Goal: Task Accomplishment & Management: Manage account settings

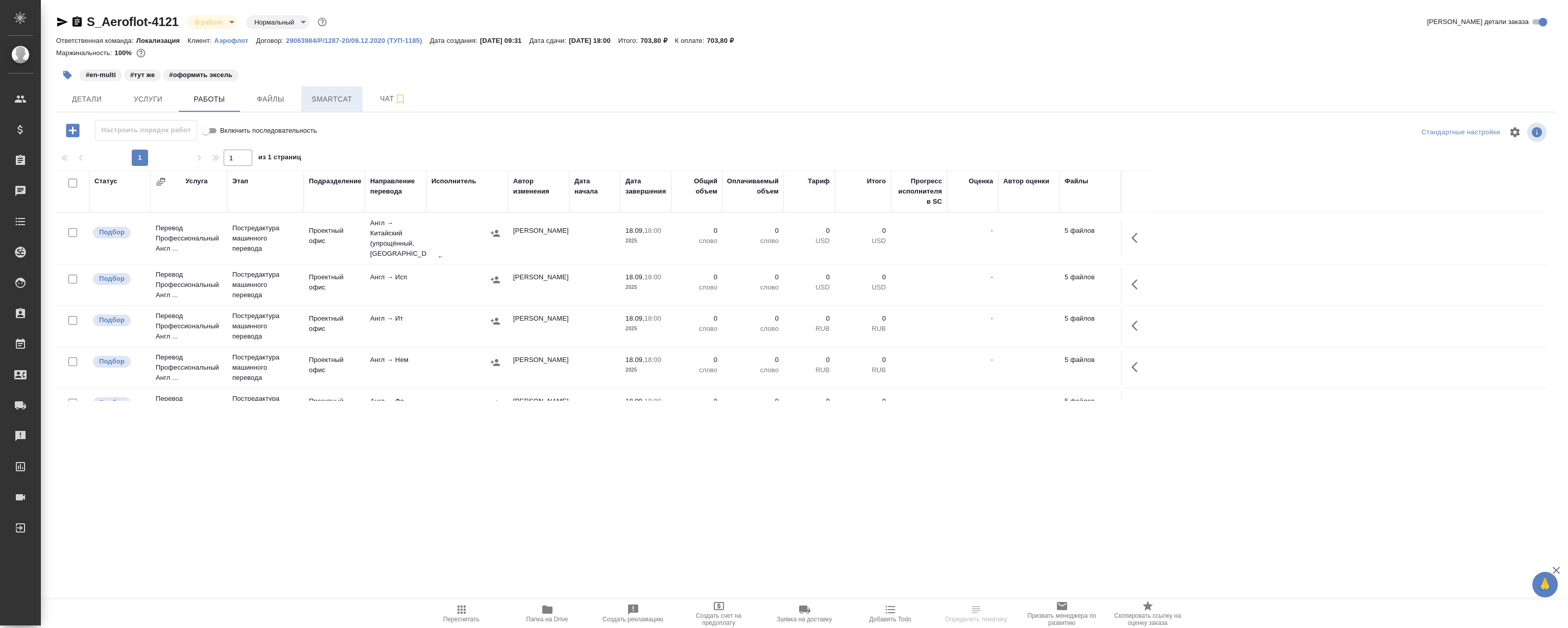
click at [336, 105] on button "Smartcat" at bounding box center [332, 99] width 61 height 26
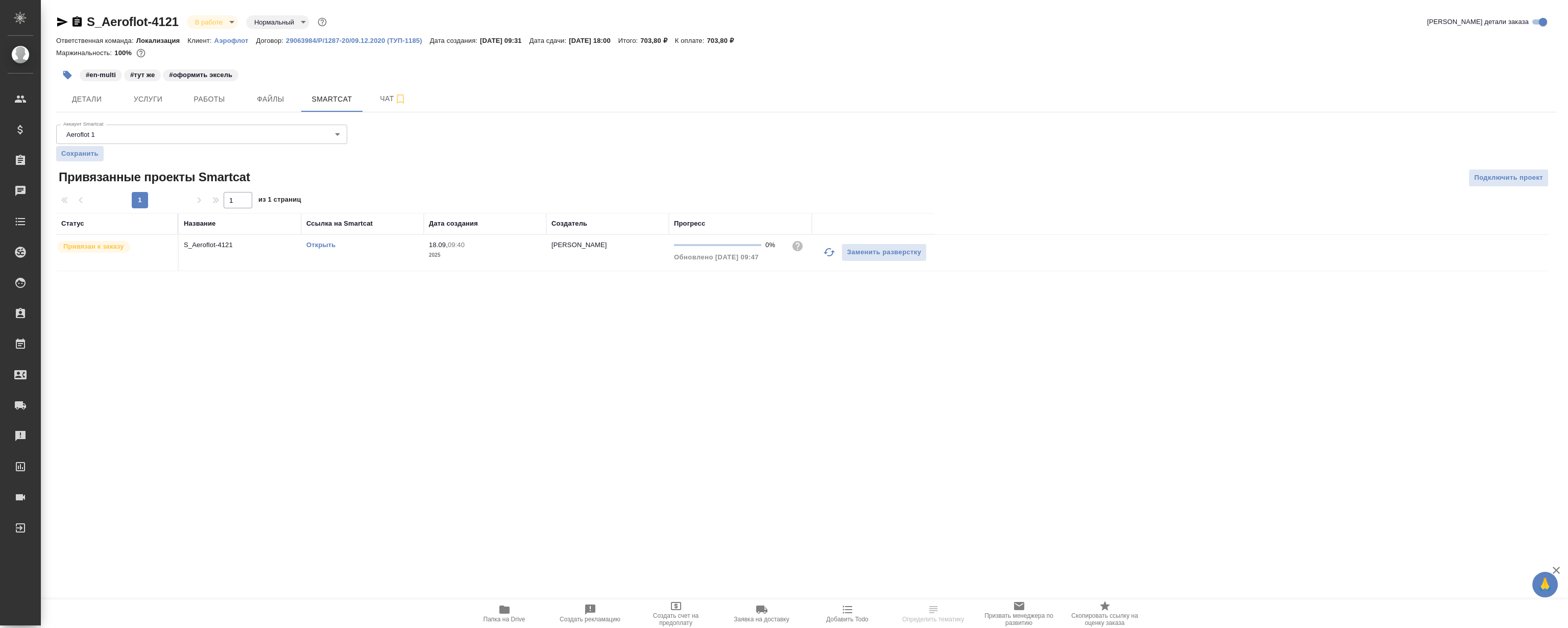
click at [336, 244] on div "Открыть" at bounding box center [363, 244] width 112 height 10
click at [321, 244] on link "Открыть" at bounding box center [321, 244] width 29 height 7
click at [323, 246] on link "Открыть" at bounding box center [321, 244] width 29 height 7
click at [231, 103] on span "Работы" at bounding box center [209, 99] width 49 height 13
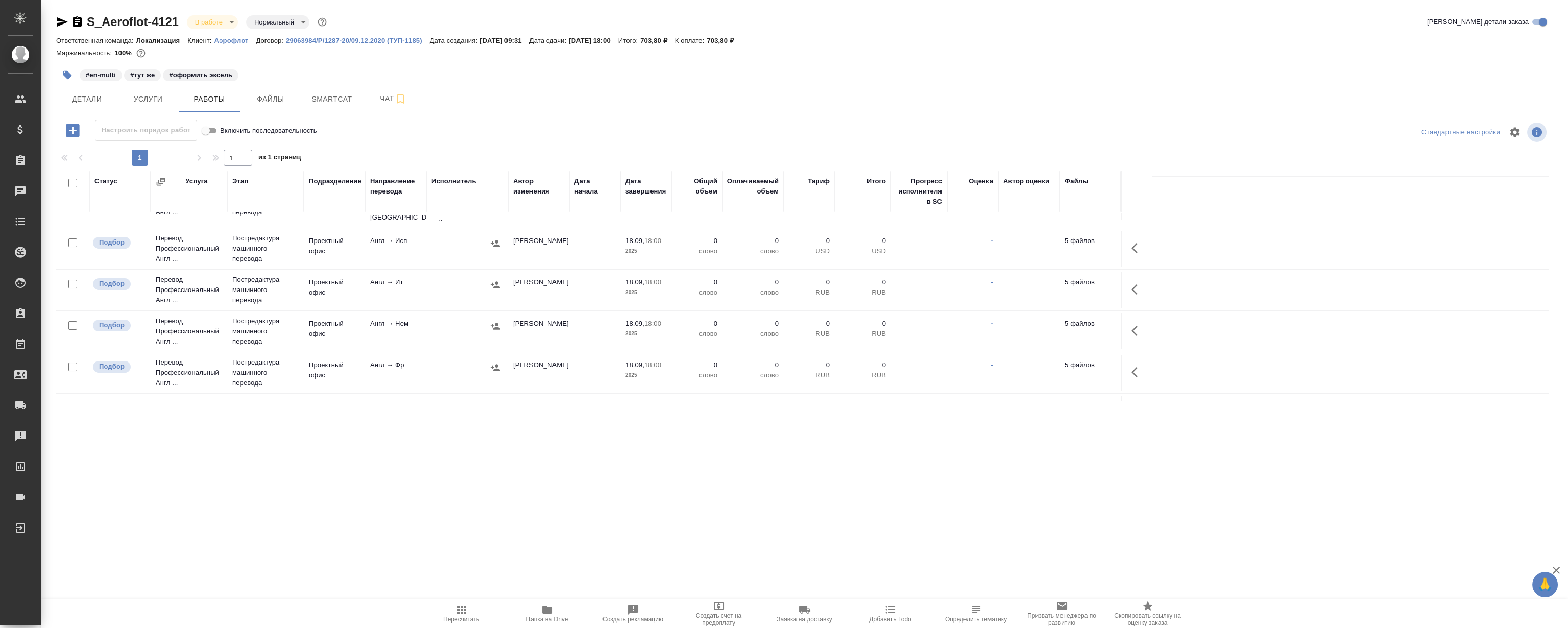
scroll to position [112, 0]
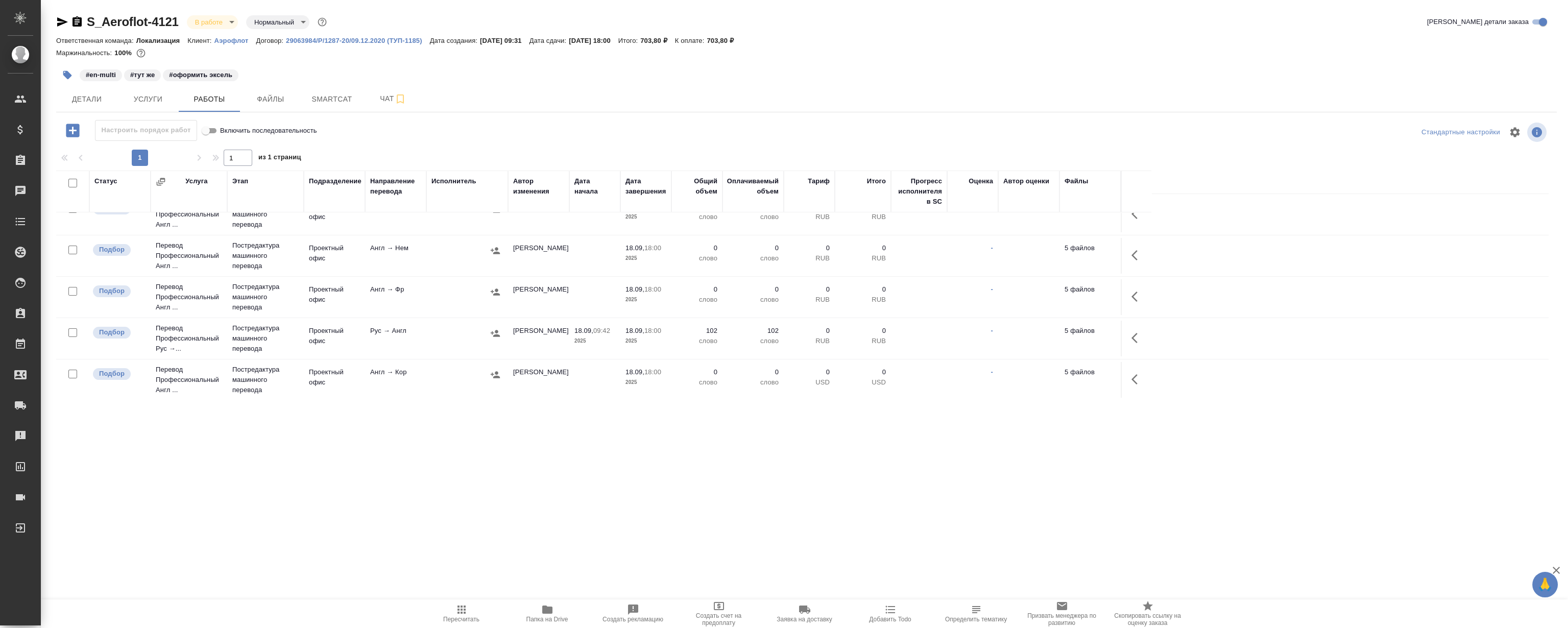
click at [1134, 344] on button "button" at bounding box center [1137, 338] width 24 height 24
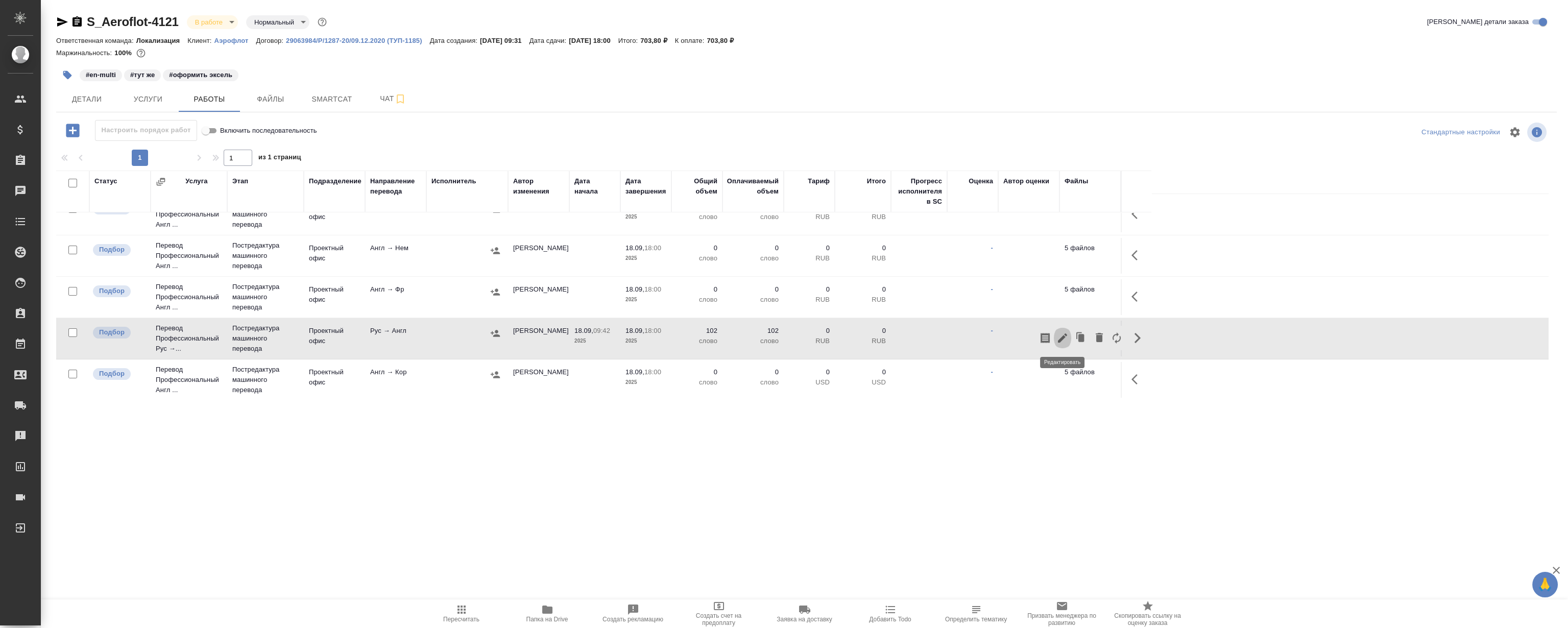
click at [1060, 339] on icon "button" at bounding box center [1063, 338] width 9 height 9
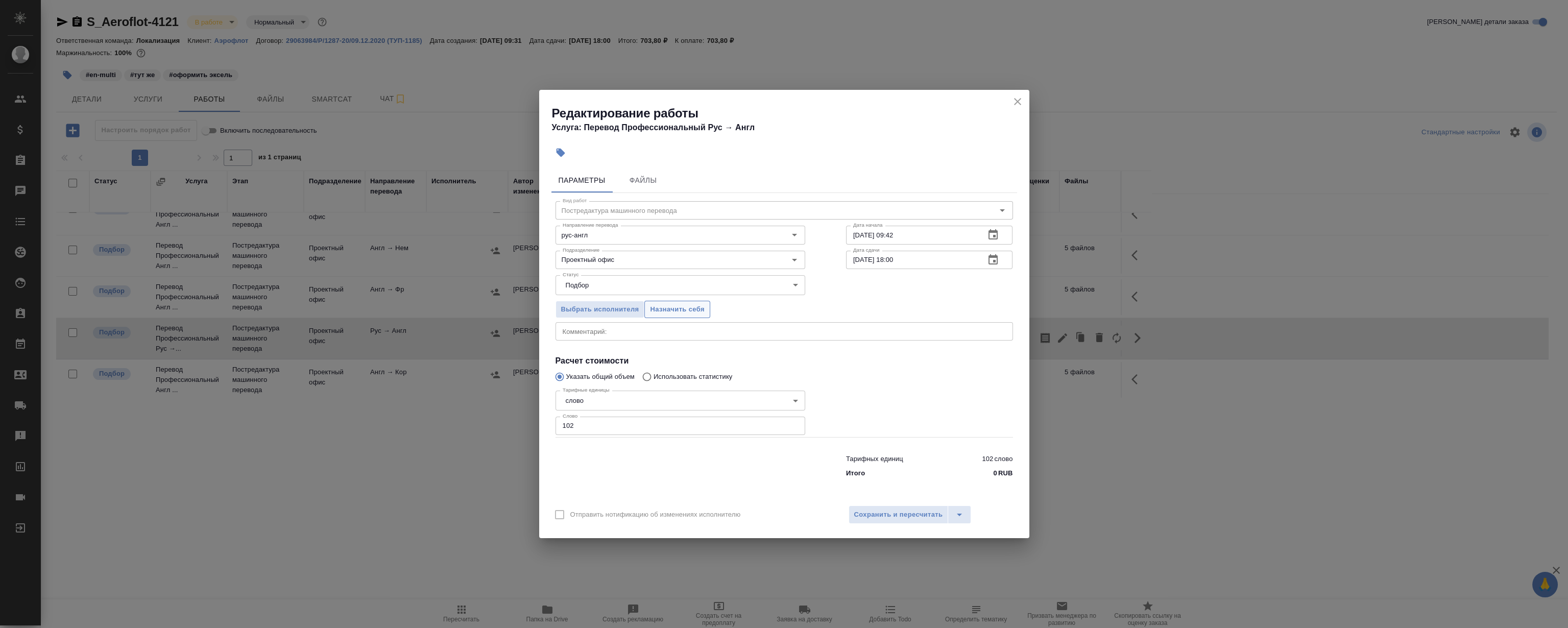
click at [656, 311] on span "Назначить себя" at bounding box center [677, 309] width 54 height 11
click at [1012, 99] on icon "close" at bounding box center [1018, 101] width 12 height 12
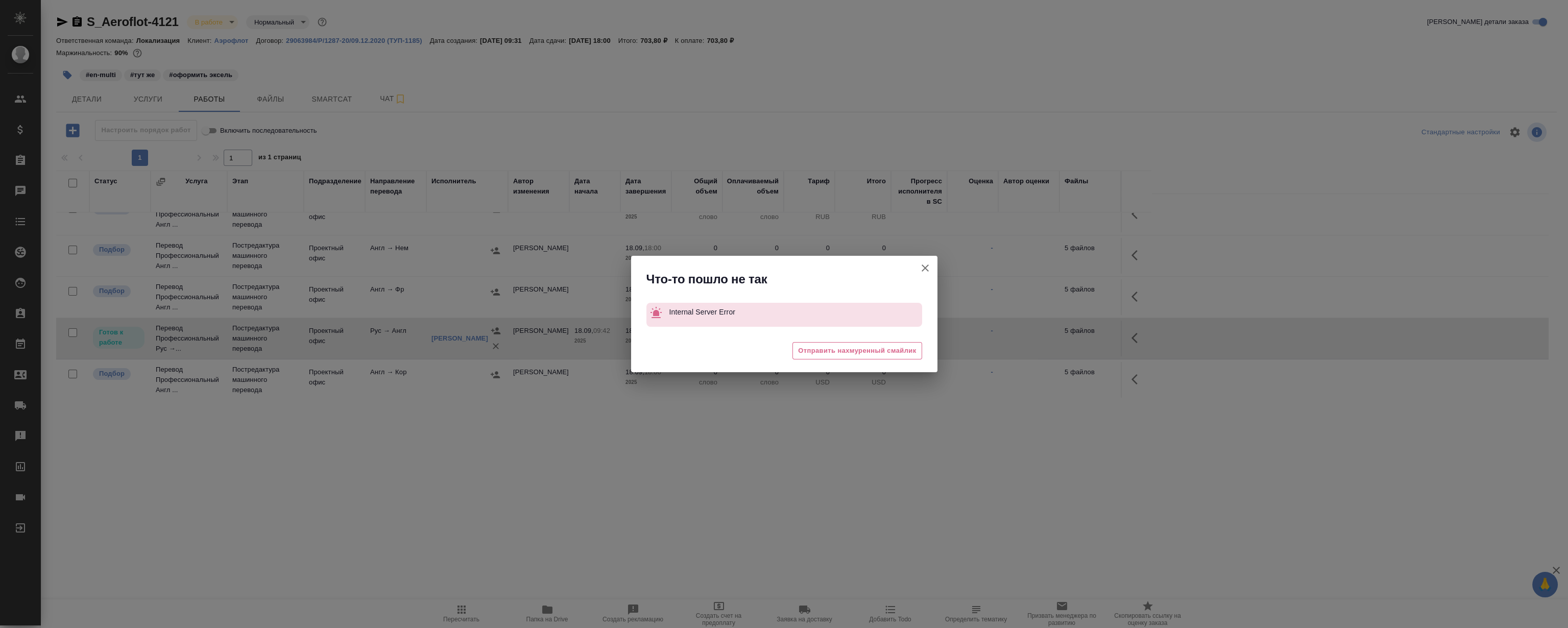
click at [1132, 340] on div "Что-то пошло не так Internal Server Error 🥲 Отправить нахмуренный смайлик" at bounding box center [784, 314] width 1568 height 628
click at [919, 269] on icon "button" at bounding box center [925, 268] width 12 height 12
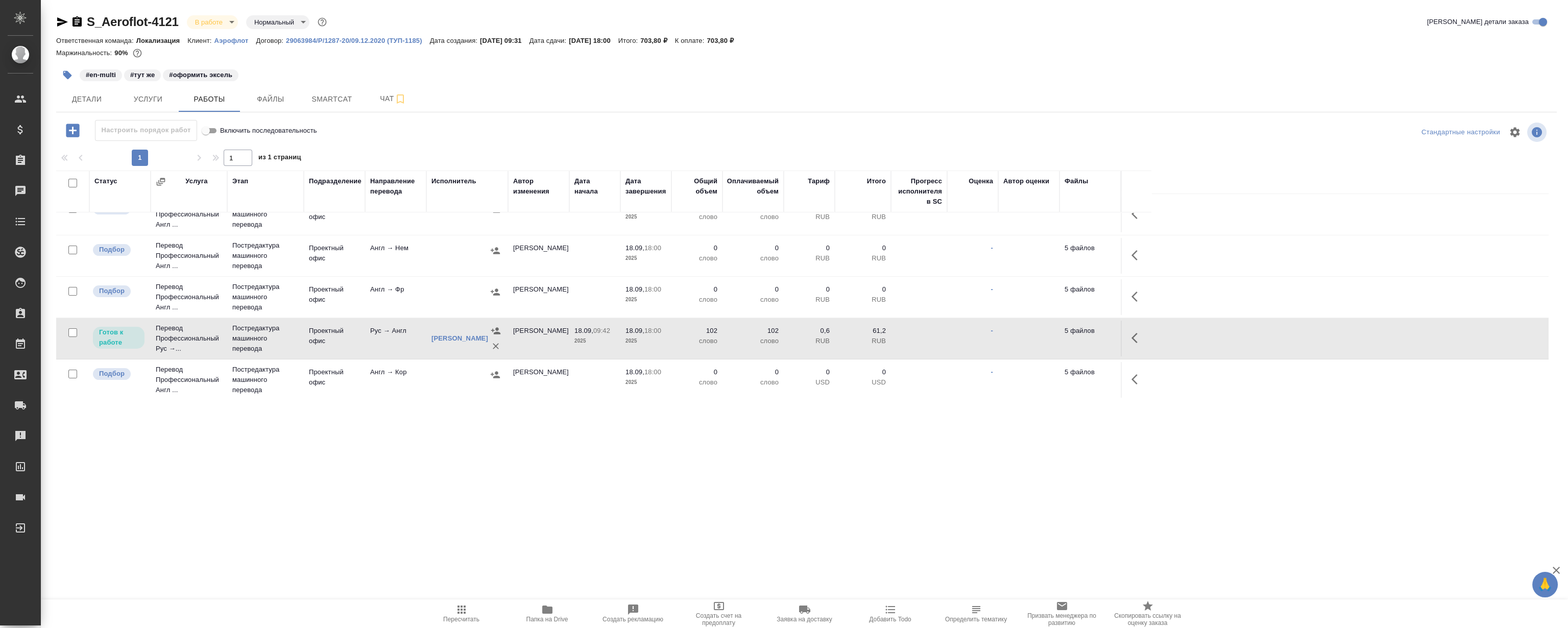
click at [1134, 334] on icon "button" at bounding box center [1138, 338] width 12 height 12
click at [1060, 340] on icon "button" at bounding box center [1063, 338] width 9 height 9
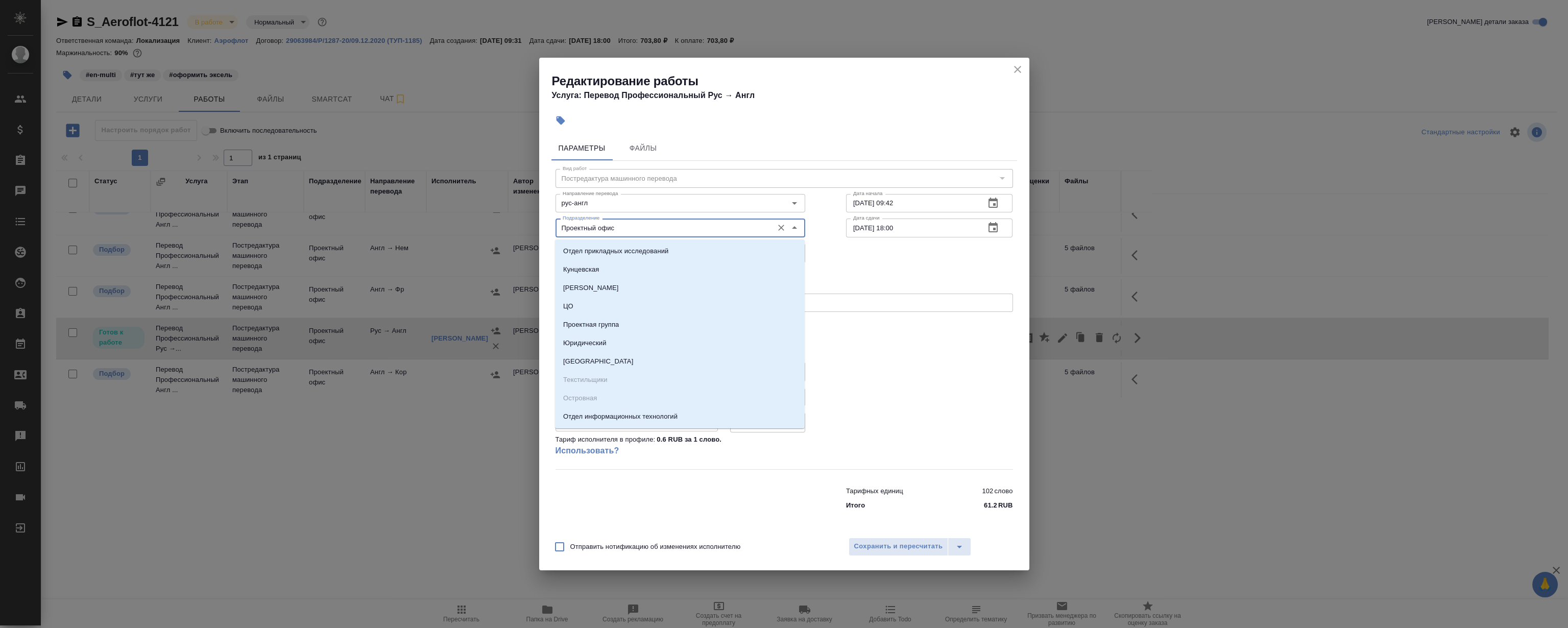
click at [592, 225] on input "Проектный офис" at bounding box center [663, 228] width 209 height 12
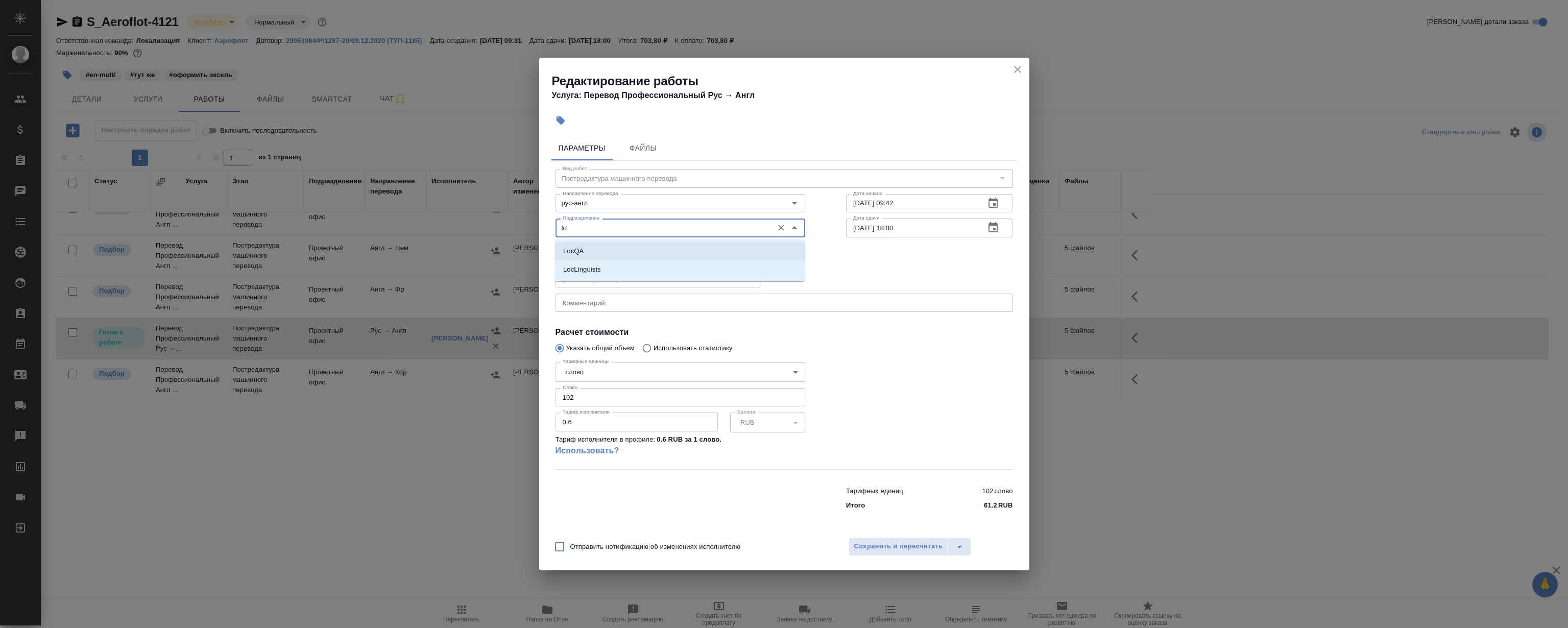
click at [583, 258] on li "LocQA" at bounding box center [680, 251] width 250 height 18
type input "LocQA"
click at [604, 257] on body "🙏 .cls-1 fill:#fff; AWATERA Magerramov Ruslan Клиенты Спецификации Заказы 0 Чат…" at bounding box center [784, 314] width 1568 height 628
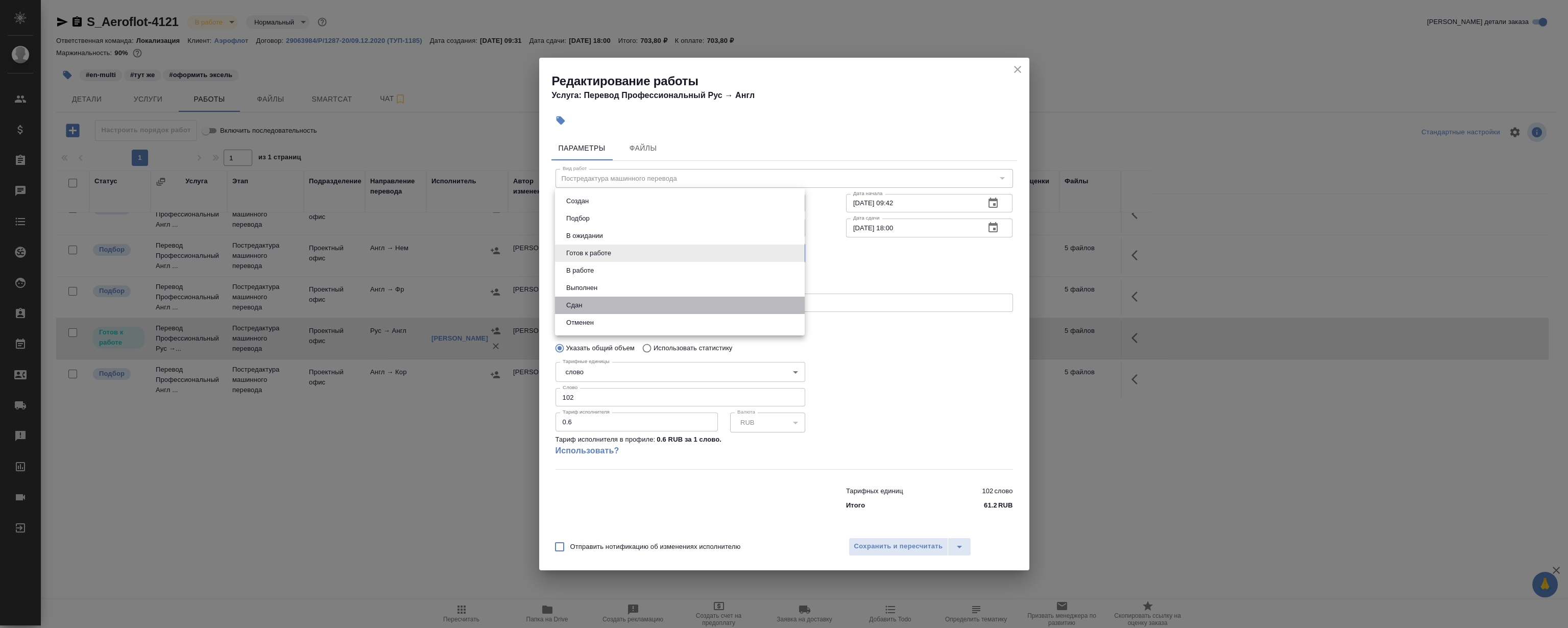
click at [594, 311] on li "Сдан" at bounding box center [680, 305] width 250 height 18
type input "closed"
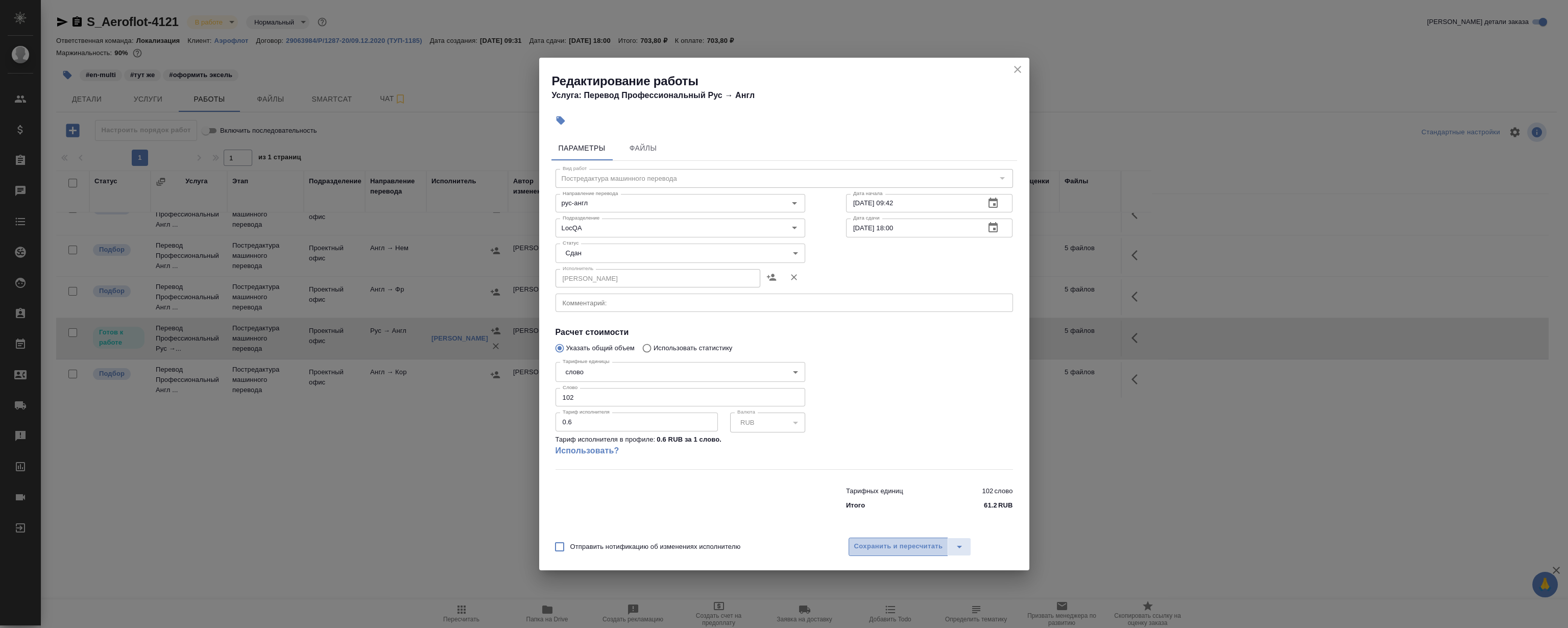
click at [914, 546] on span "Сохранить и пересчитать" at bounding box center [899, 546] width 89 height 11
